Goal: Transaction & Acquisition: Purchase product/service

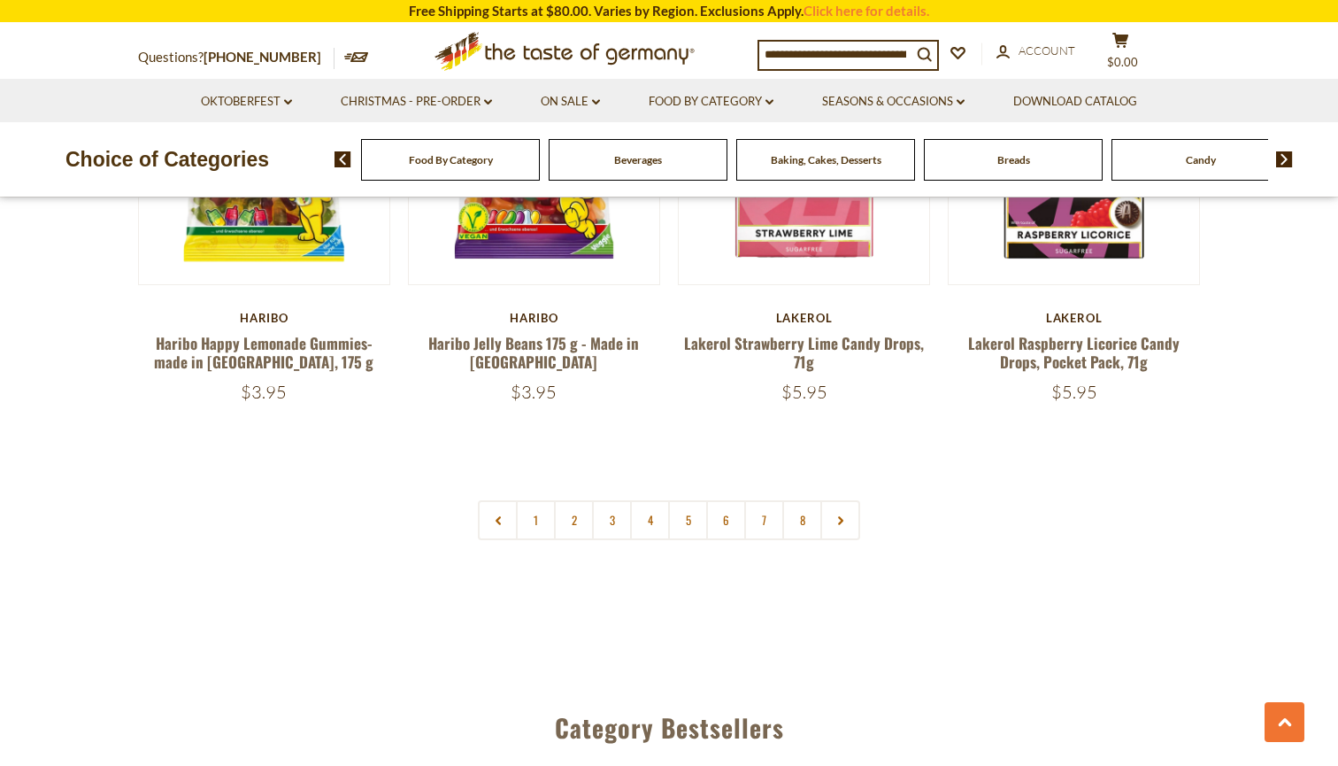
scroll to position [4224, 0]
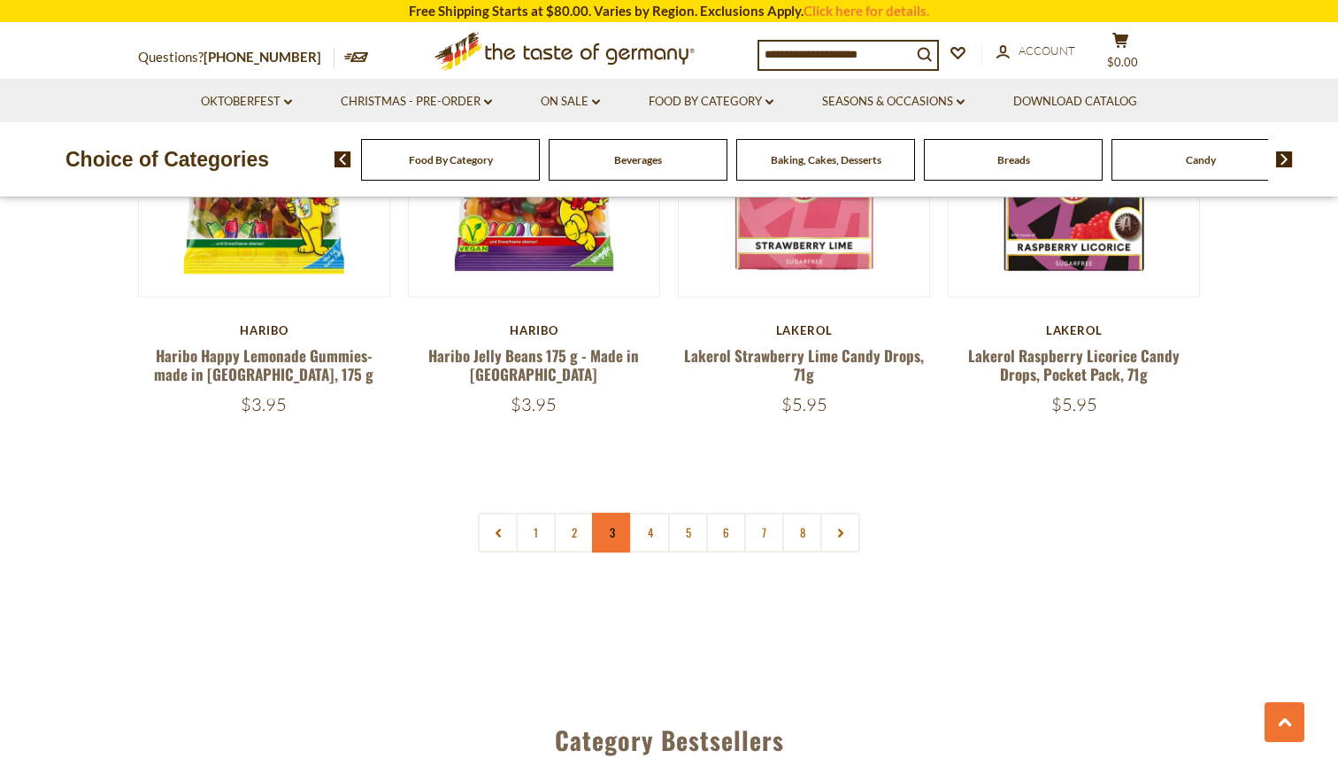
click at [598, 512] on link "3" at bounding box center [612, 532] width 40 height 40
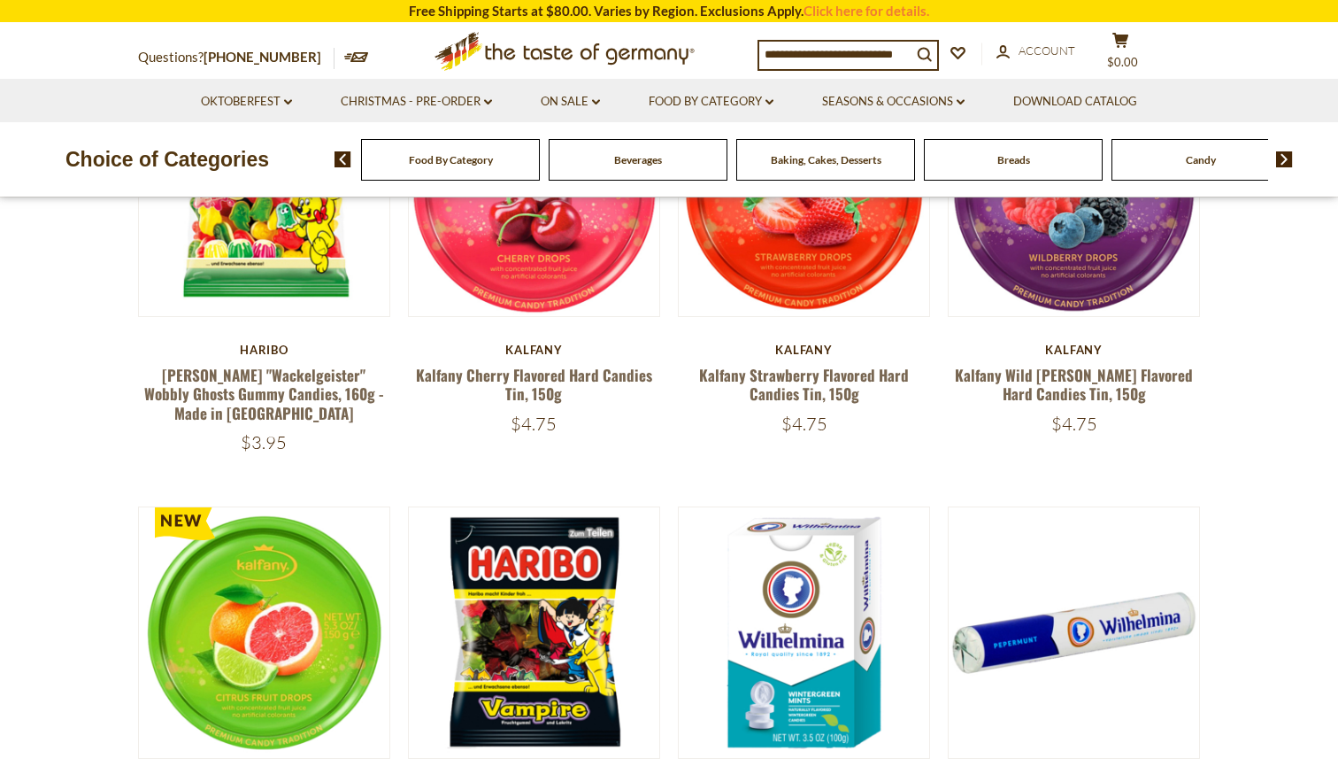
scroll to position [655, 0]
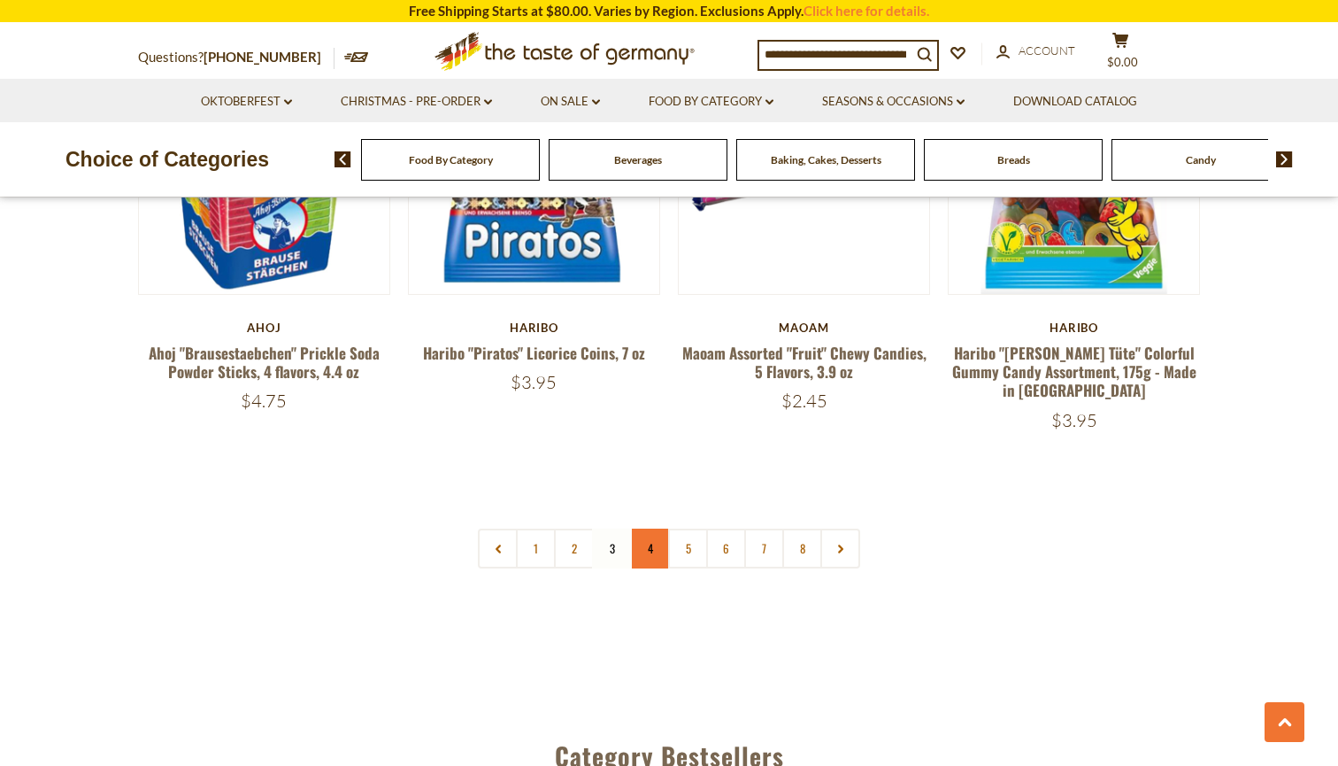
click at [635, 528] on link "4" at bounding box center [650, 548] width 40 height 40
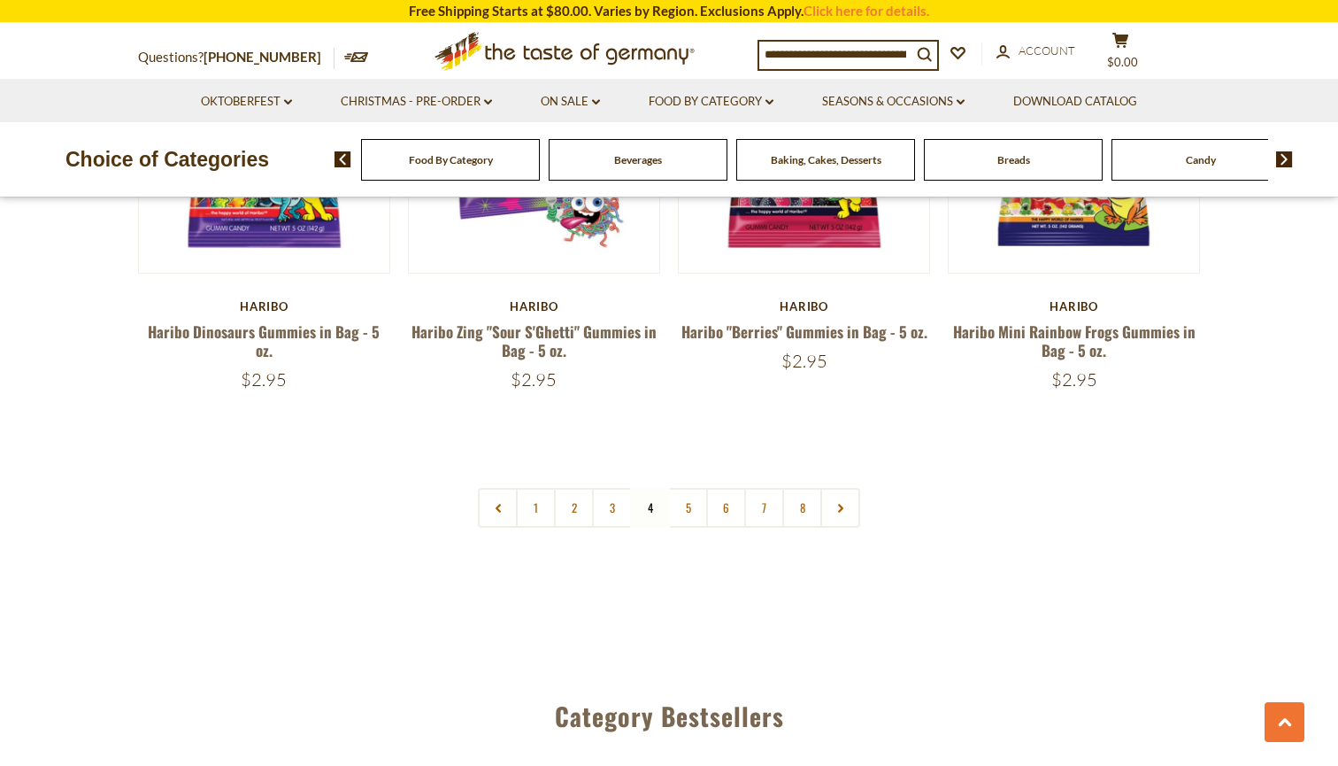
scroll to position [4237, 0]
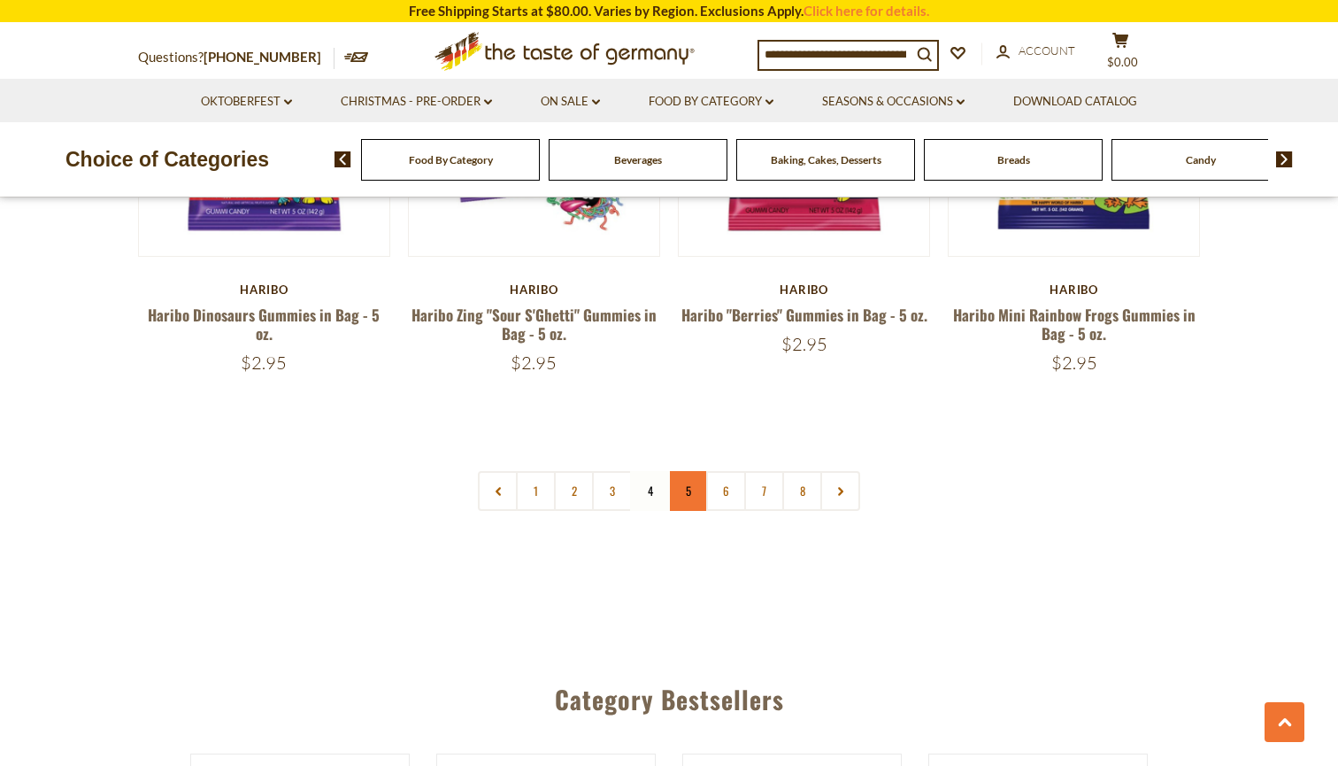
click at [673, 471] on link "5" at bounding box center [688, 491] width 40 height 40
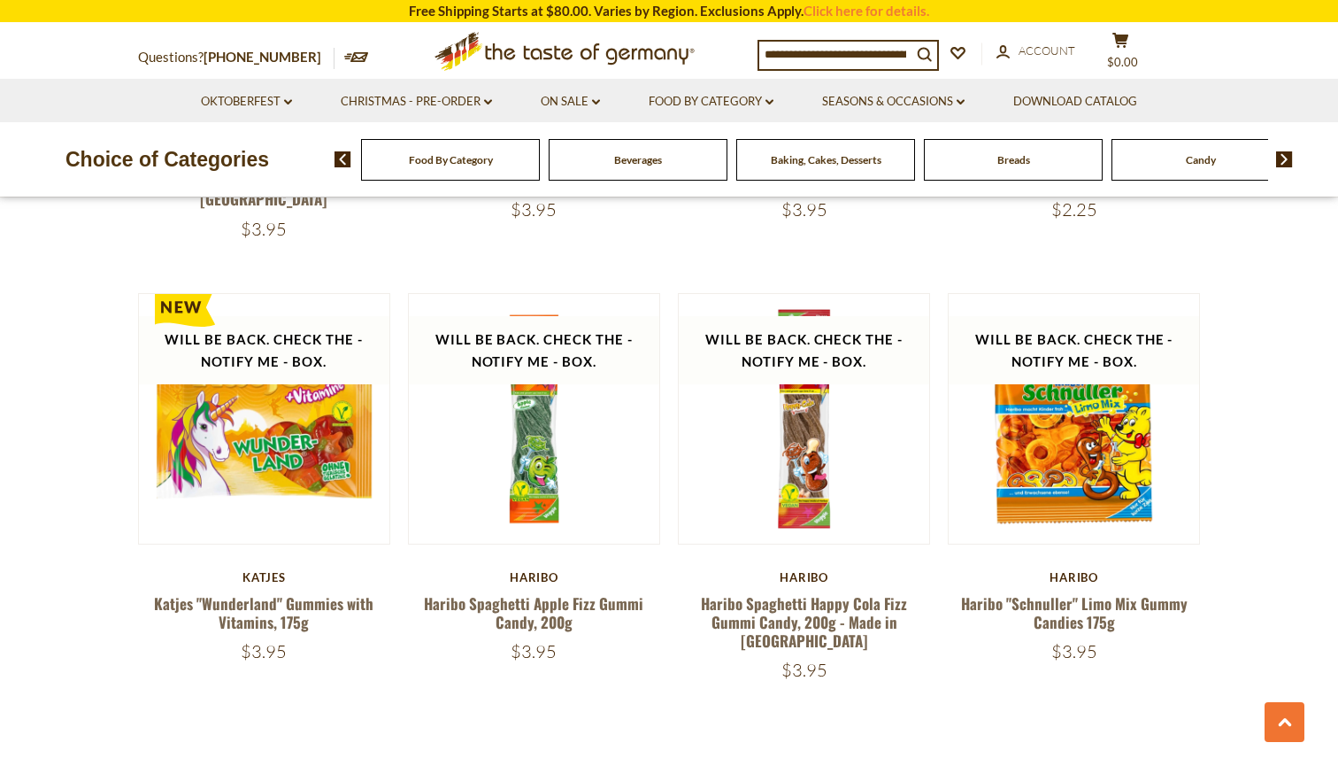
scroll to position [3942, 0]
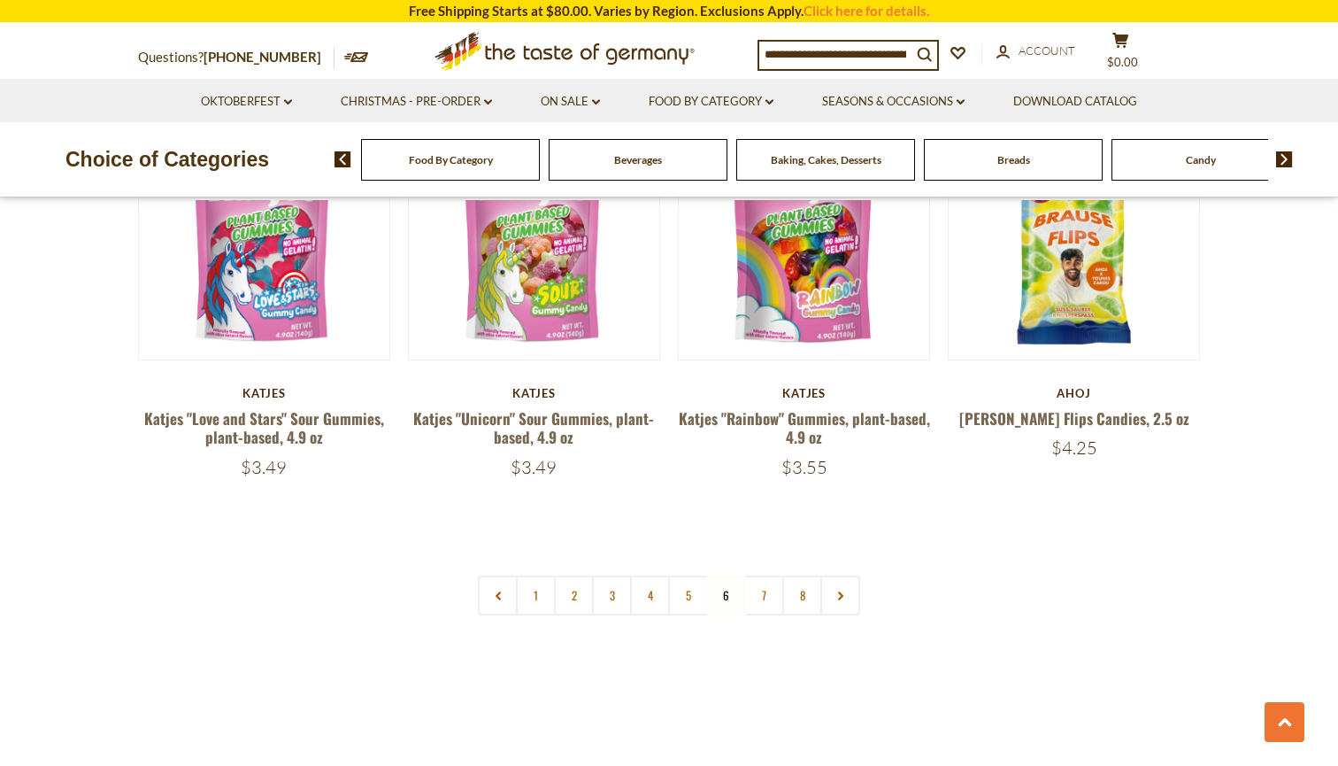
scroll to position [4101, 0]
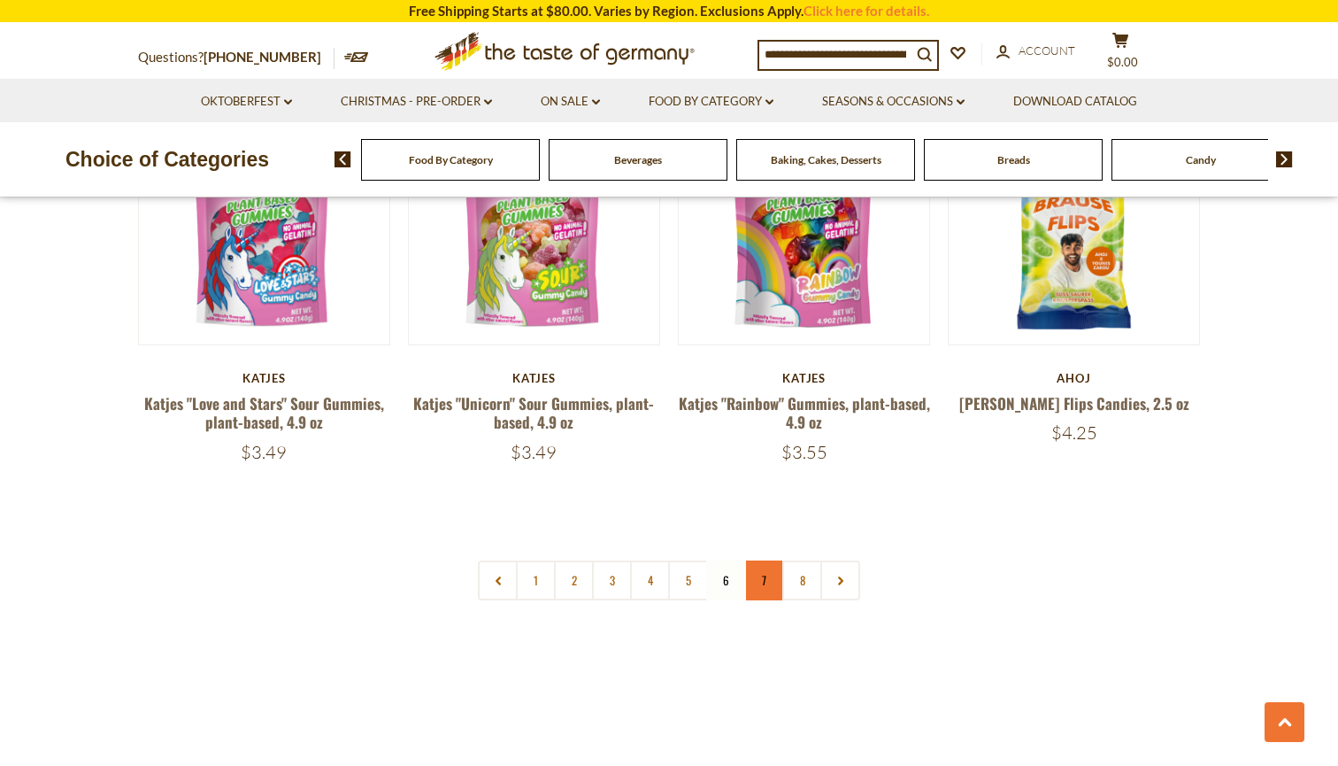
click at [751, 560] on link "7" at bounding box center [764, 580] width 40 height 40
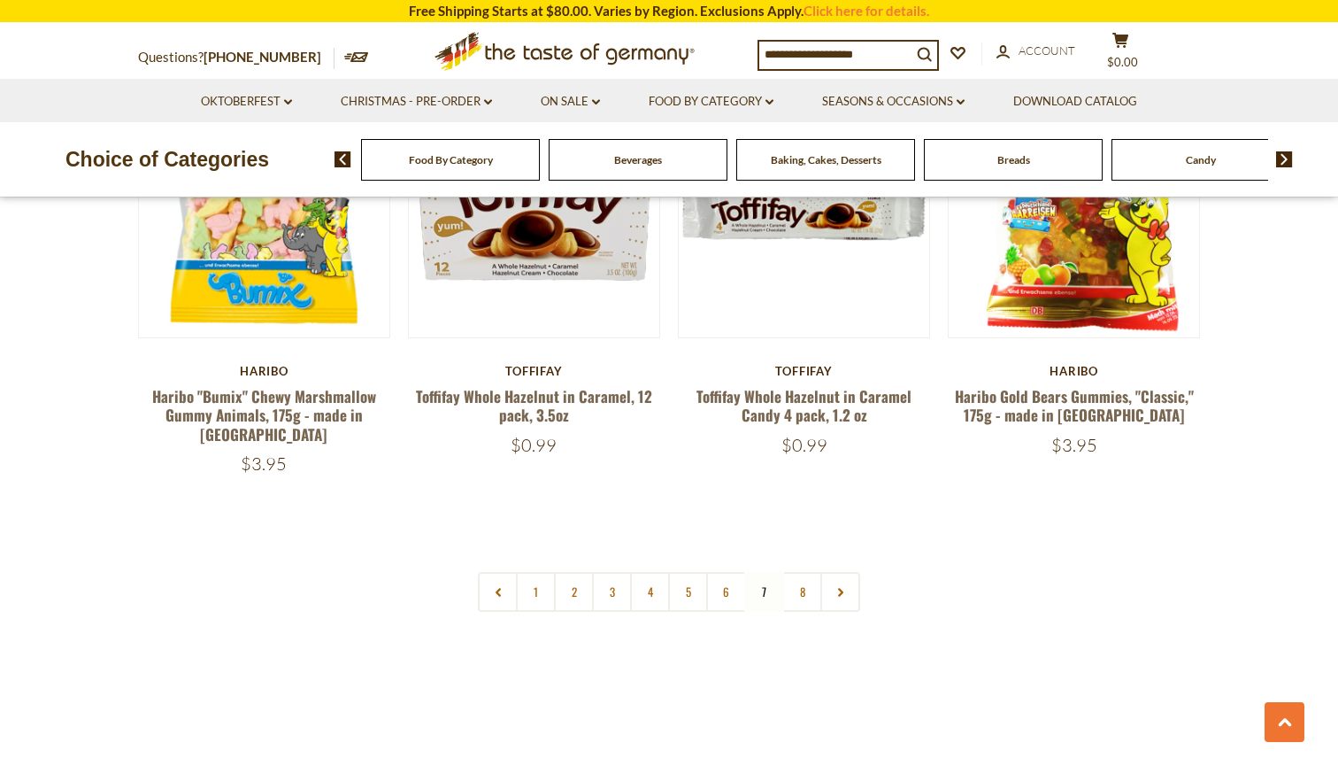
scroll to position [4124, 0]
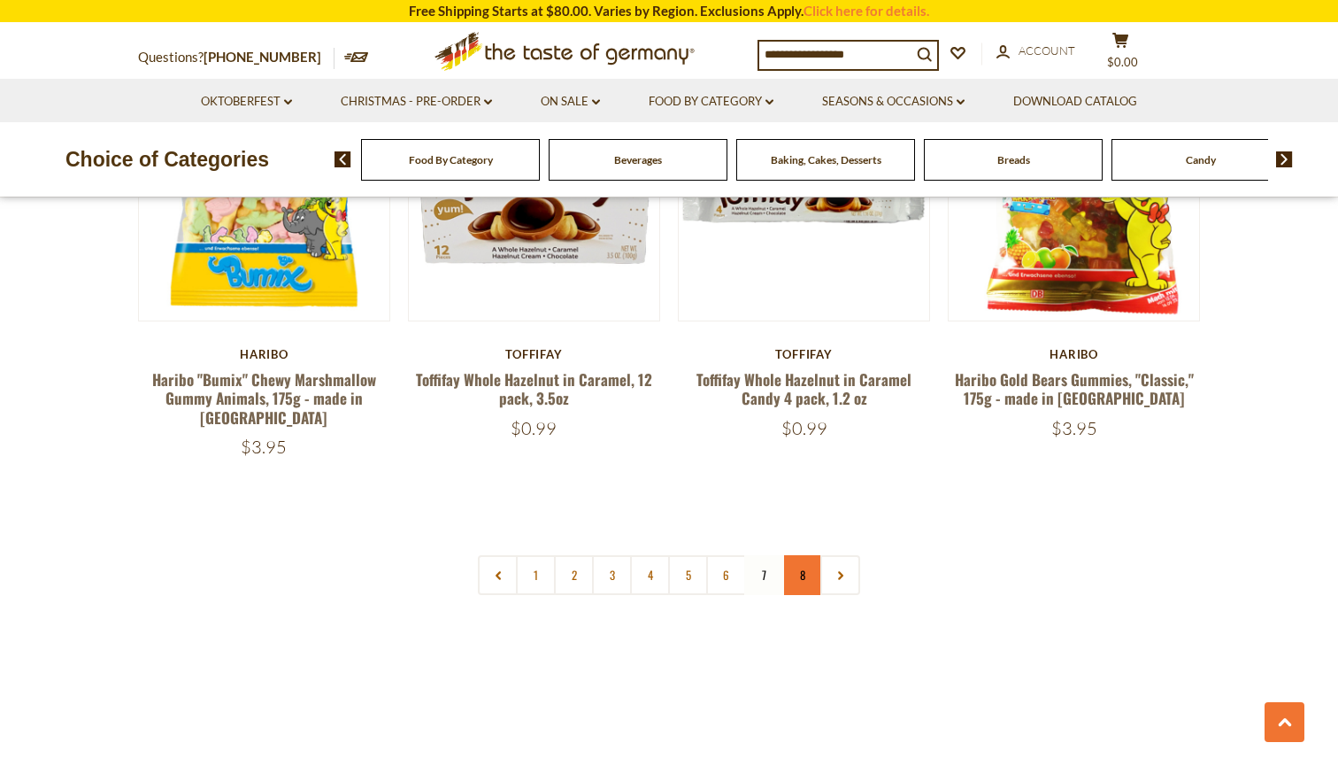
click at [814, 555] on link "8" at bounding box center [802, 575] width 40 height 40
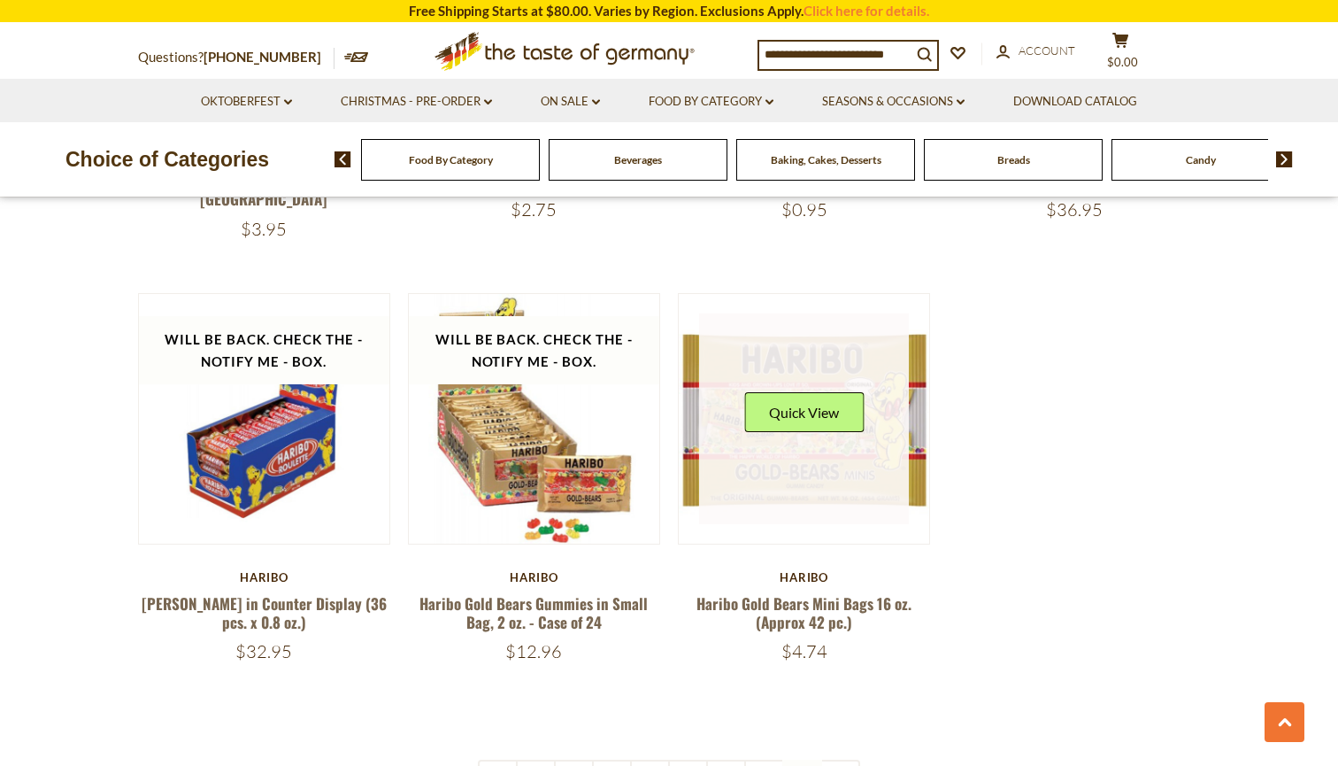
scroll to position [3976, 0]
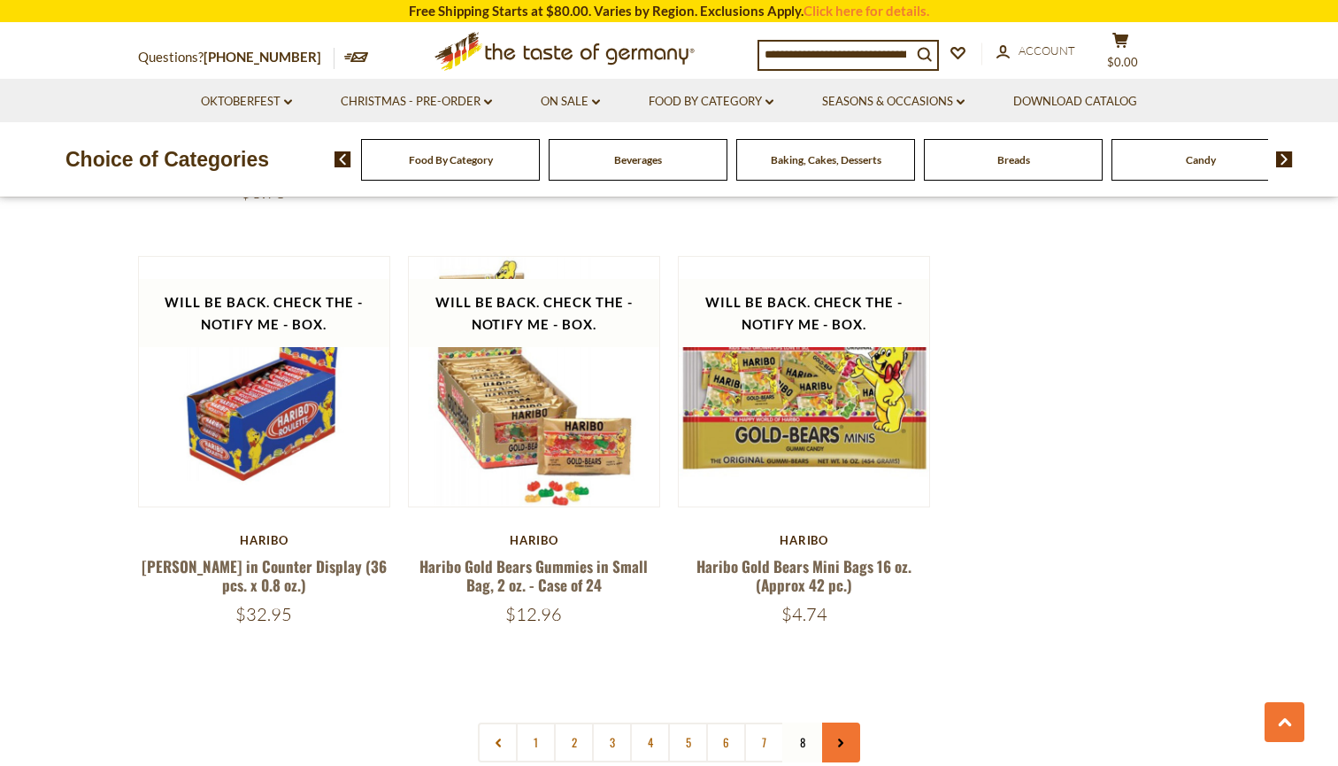
click at [838, 738] on icon at bounding box center [841, 742] width 11 height 9
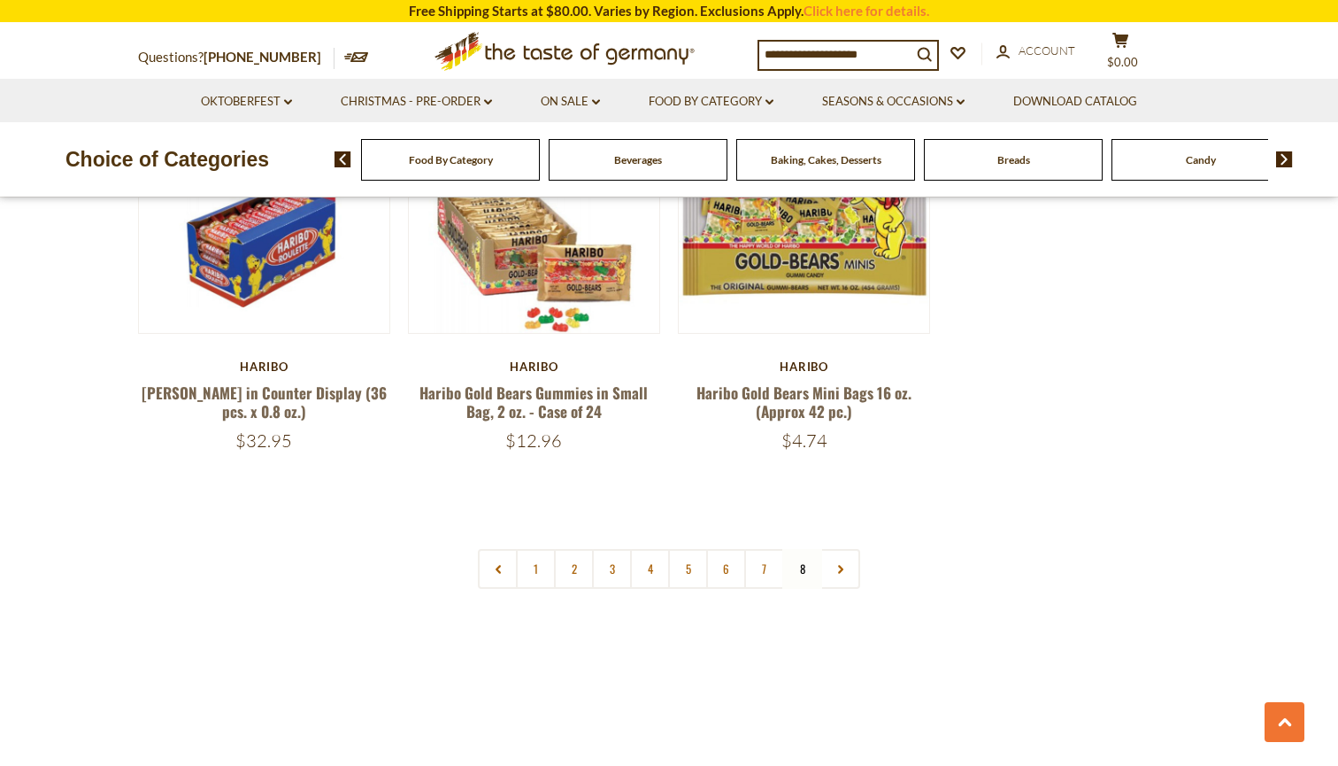
scroll to position [4131, 0]
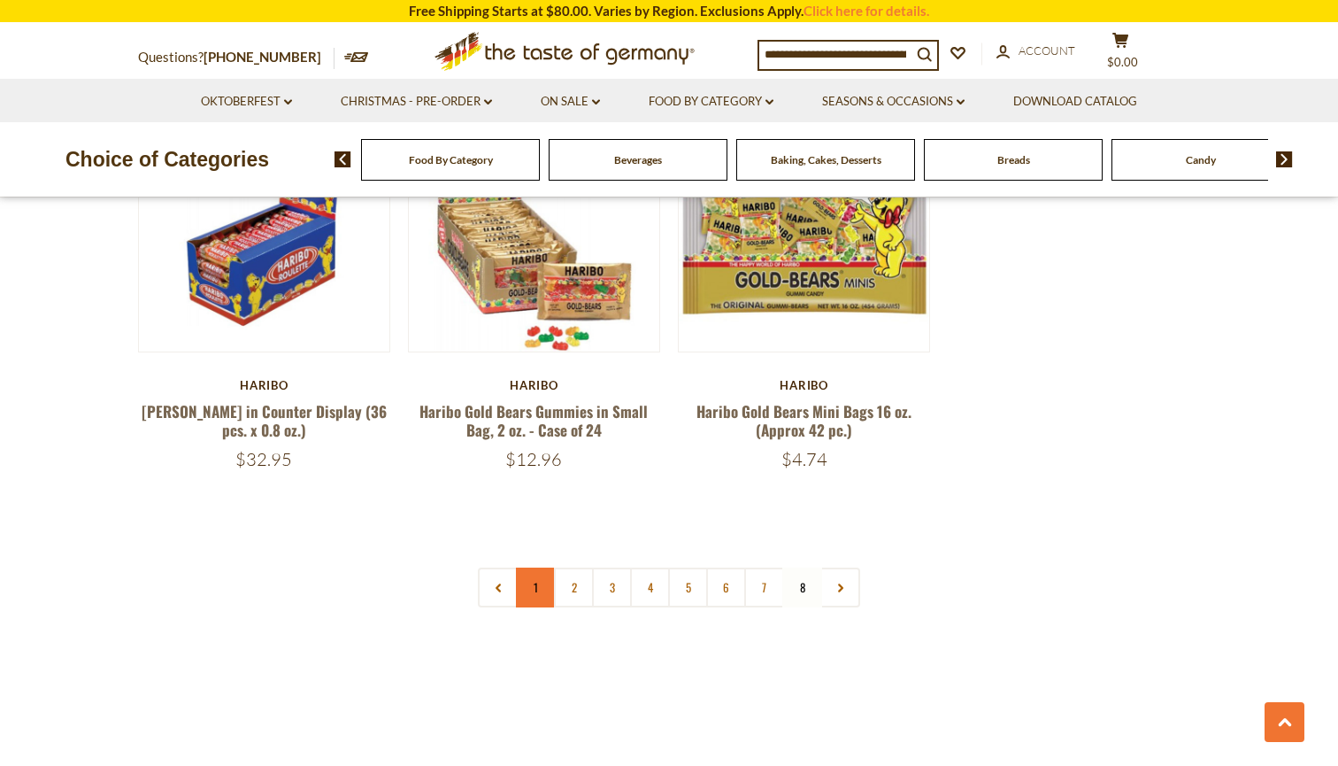
click at [543, 567] on link "1" at bounding box center [536, 587] width 40 height 40
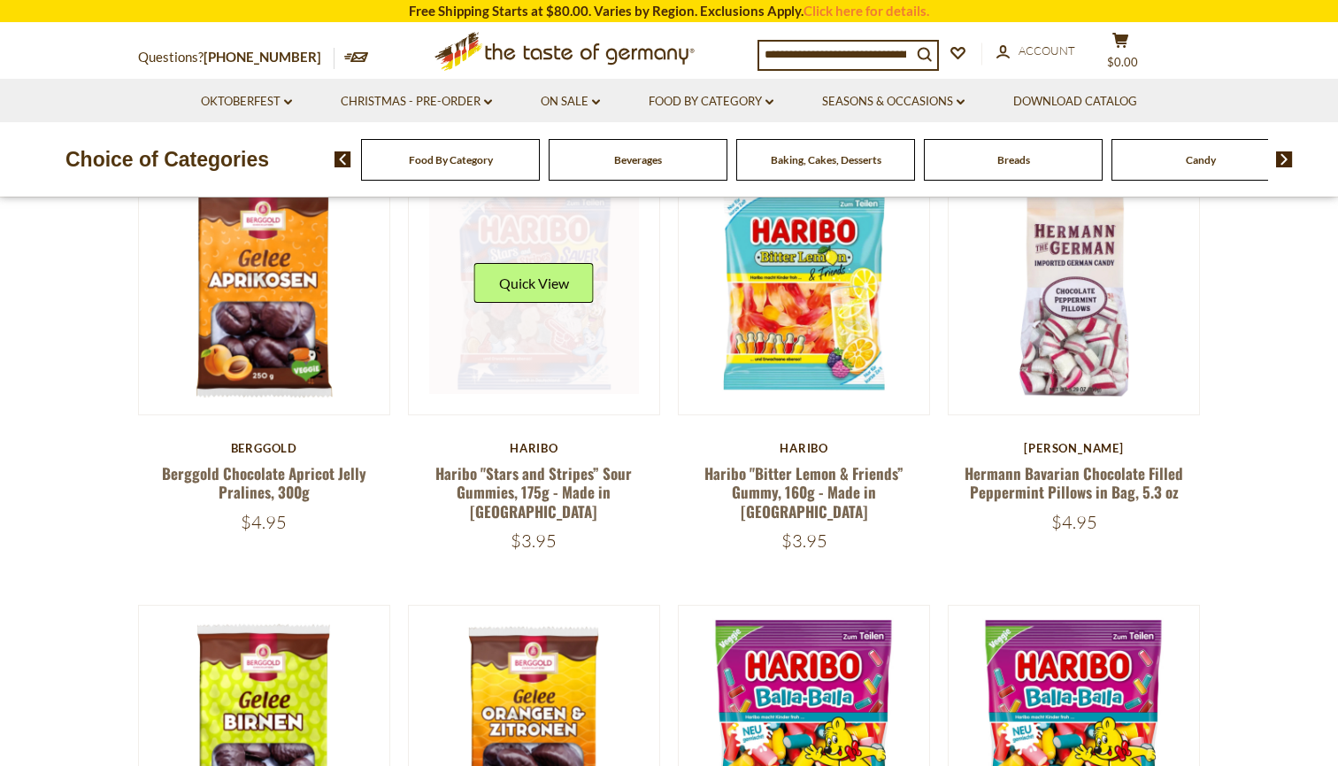
scroll to position [582, 0]
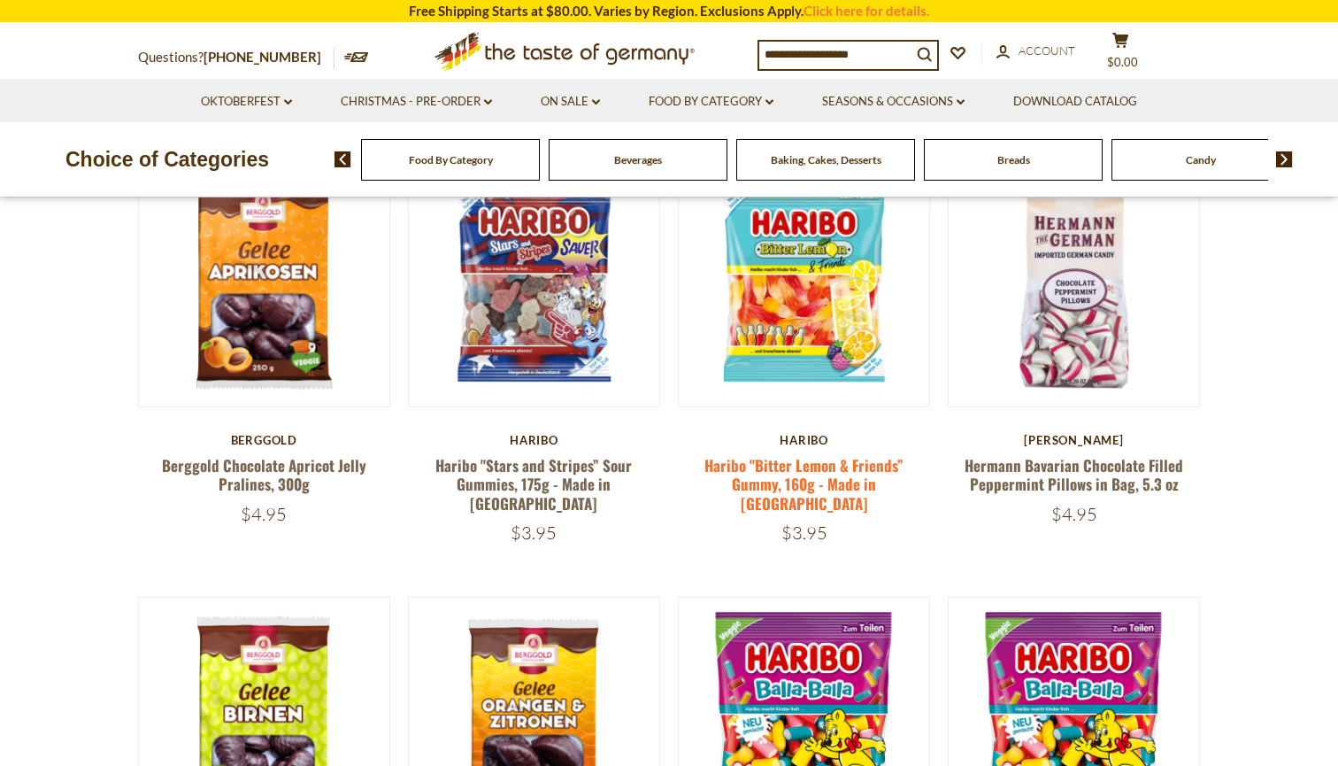
click at [801, 466] on link "Haribo "Bitter Lemon & Friends” Gummy, 160g - Made in [GEOGRAPHIC_DATA]" at bounding box center [804, 484] width 199 height 60
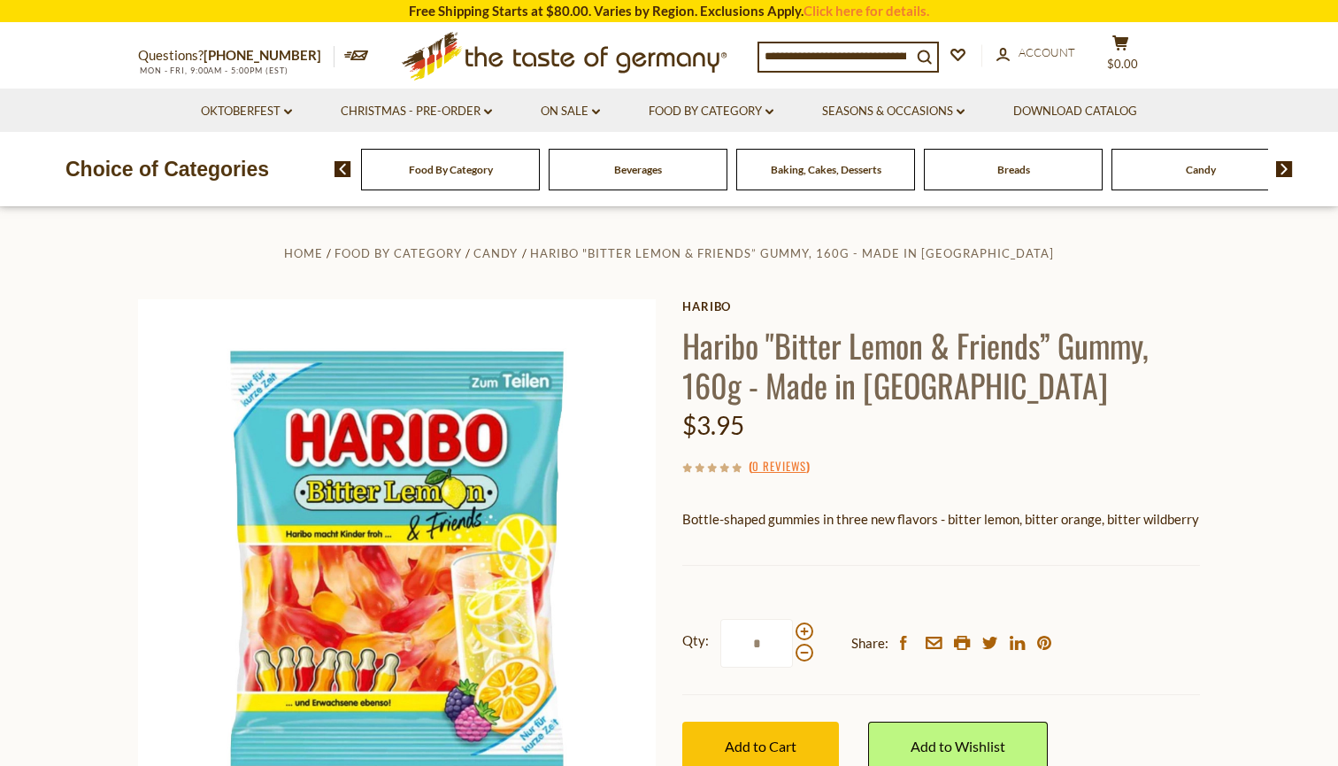
click at [1160, 521] on p "Bottle-shaped gummies in three new flavors - bitter lemon, bitter orange, bitte…" at bounding box center [941, 519] width 518 height 22
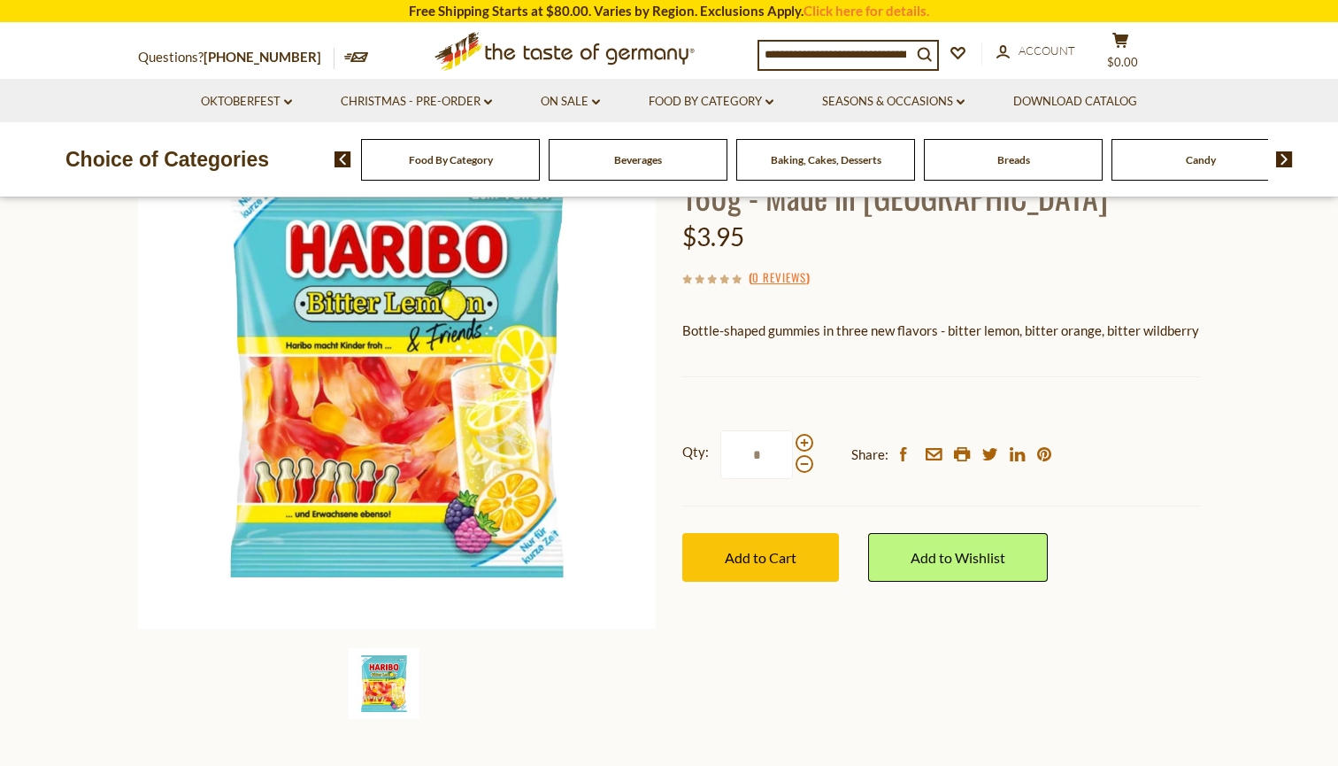
scroll to position [161, 0]
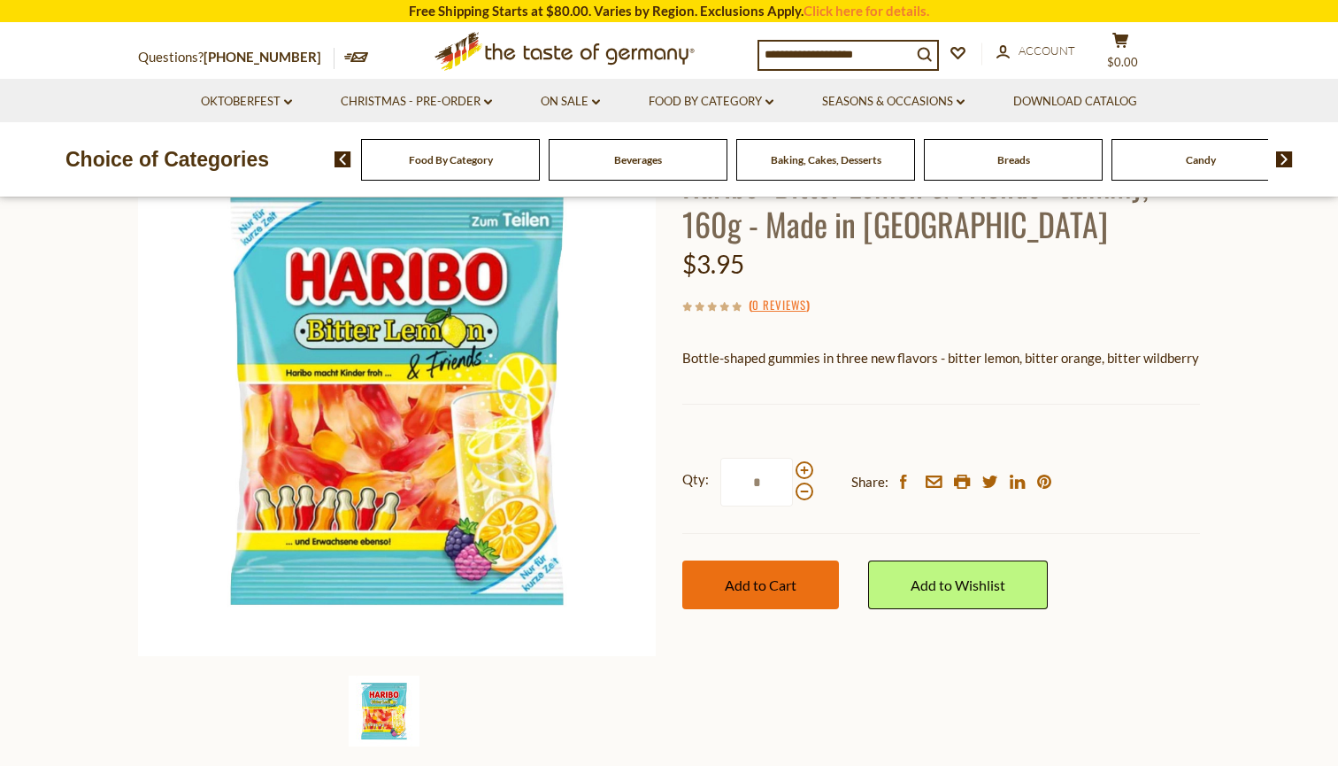
click at [747, 578] on span "Add to Cart" at bounding box center [761, 584] width 72 height 17
click at [1125, 63] on button "cart $3.95" at bounding box center [1120, 54] width 53 height 44
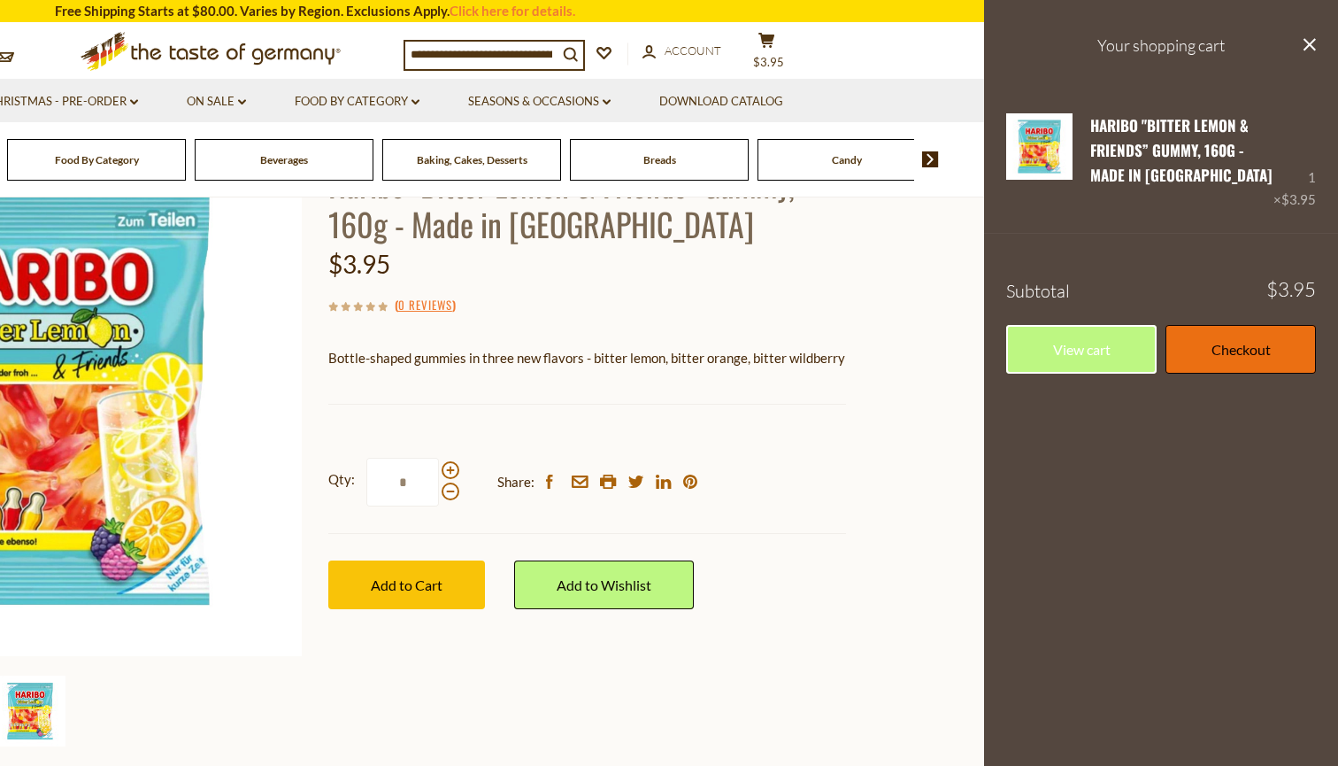
click at [1202, 343] on link "Checkout" at bounding box center [1241, 349] width 150 height 49
